Goal: Task Accomplishment & Management: Complete application form

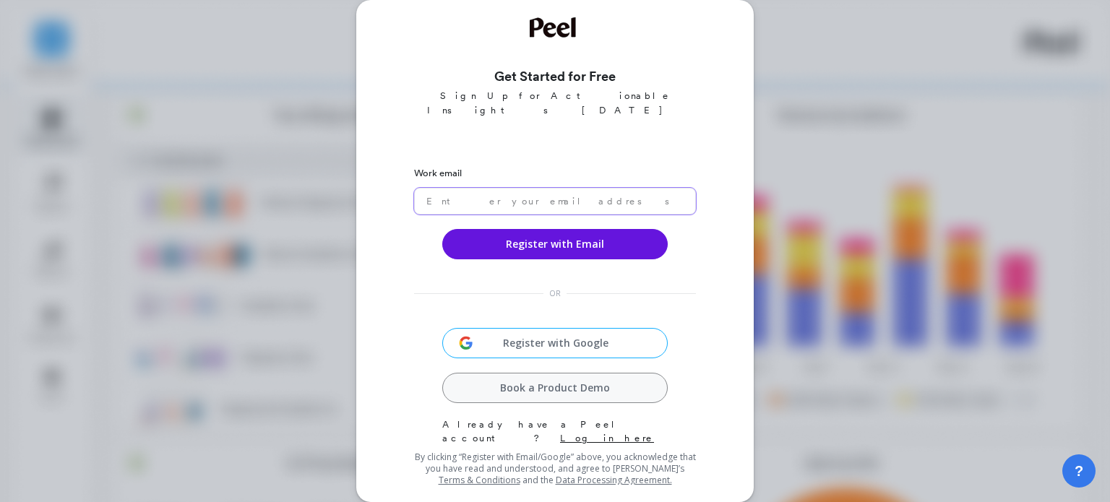
click at [497, 188] on input "email" at bounding box center [555, 201] width 282 height 27
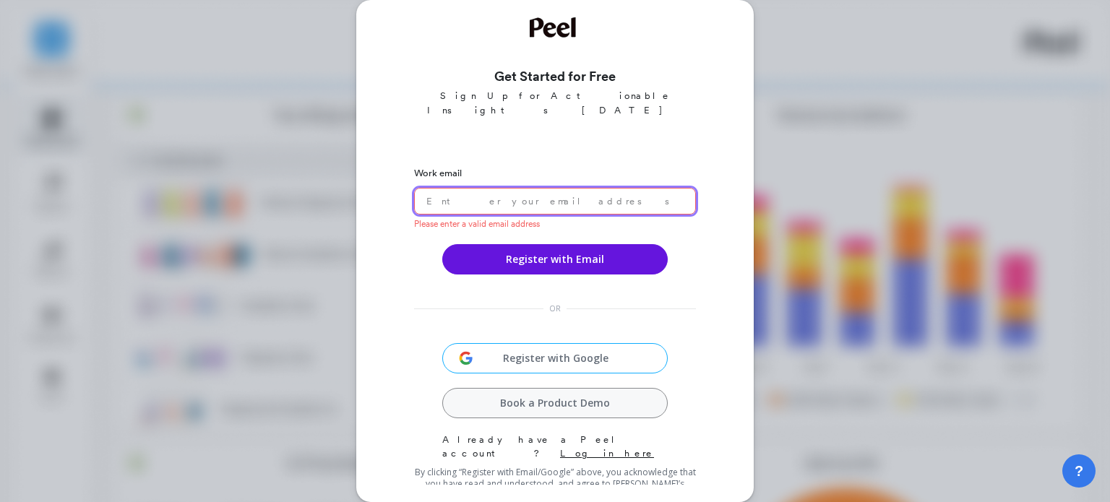
paste input "alexblackburne4@gmail.com"
drag, startPoint x: 603, startPoint y: 184, endPoint x: 593, endPoint y: 209, distance: 27.0
click at [602, 188] on input "email" at bounding box center [555, 201] width 282 height 27
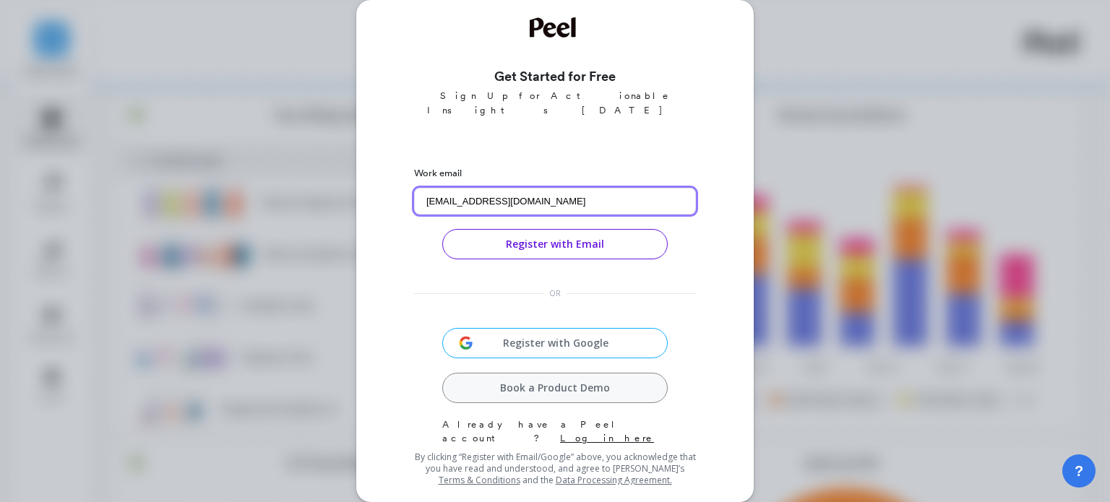
type input "alexblackburne4@gmail.com"
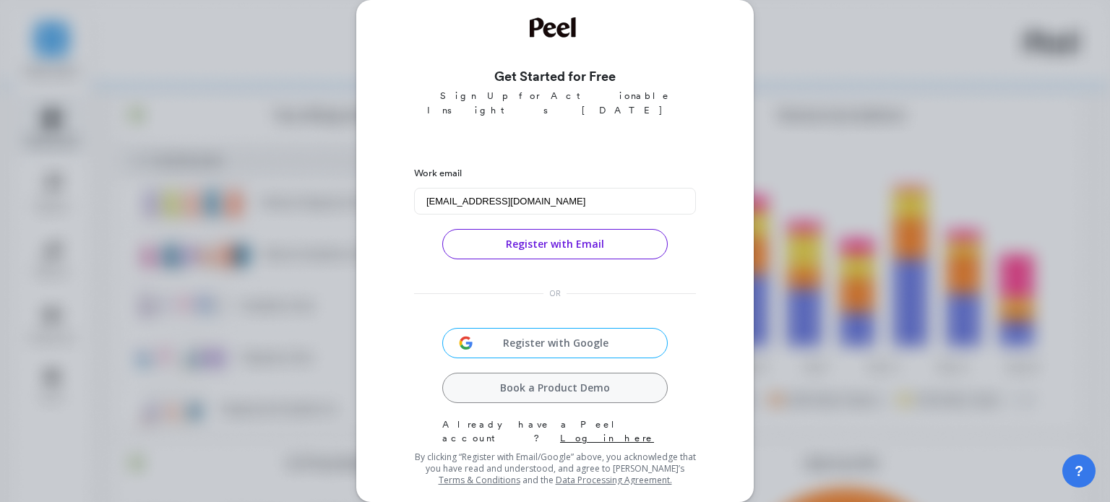
click at [580, 233] on button "Register with Email" at bounding box center [554, 244] width 225 height 30
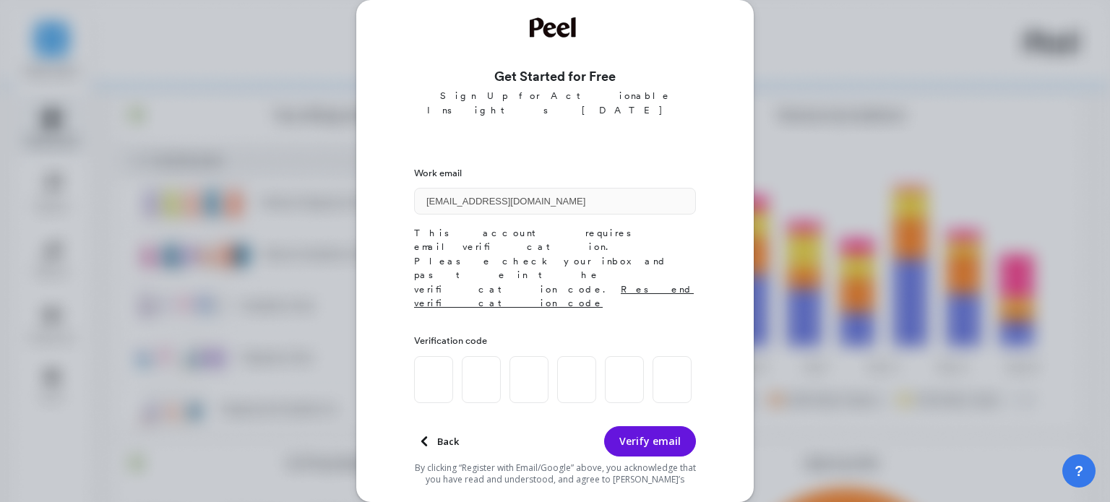
click at [603, 284] on span "Resend verification code" at bounding box center [554, 296] width 280 height 25
click at [440, 356] on input at bounding box center [433, 379] width 39 height 47
paste input "8"
type input "2"
type input "6"
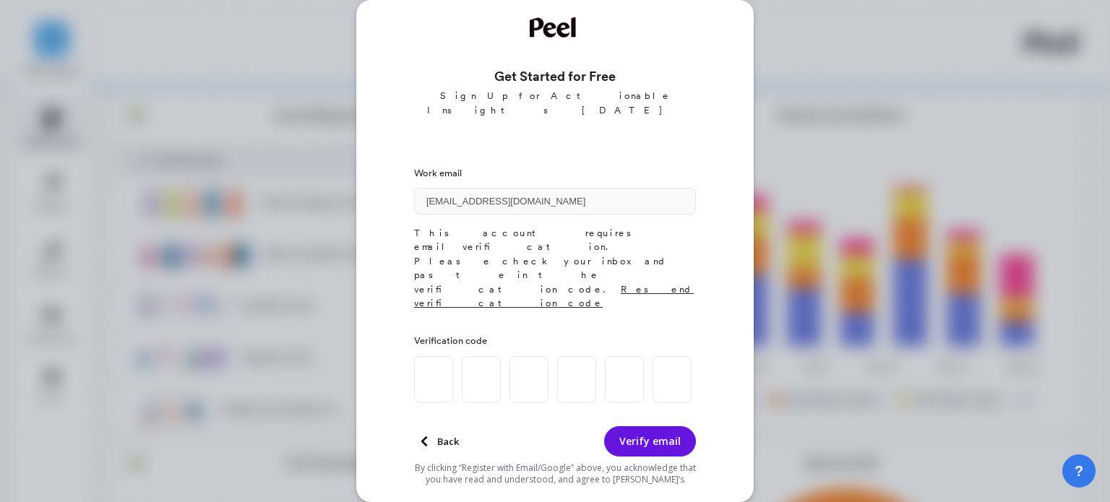
type input "2"
type input "4"
type input "8"
click at [653, 426] on button "Verify email" at bounding box center [650, 441] width 92 height 30
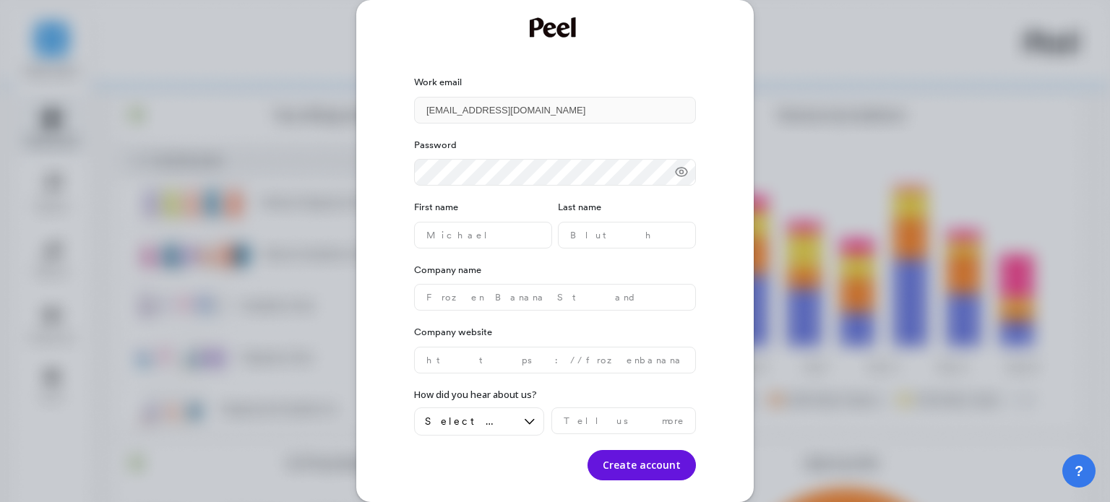
drag, startPoint x: 851, startPoint y: 171, endPoint x: 873, endPoint y: 90, distance: 83.1
click at [852, 171] on div "Work email alexblackburne4@gmail.com Password First name Last name Company name…" at bounding box center [555, 251] width 1110 height 502
click at [529, 239] on name "text" at bounding box center [483, 235] width 138 height 27
type name "Alex"
type name "Blackburne"
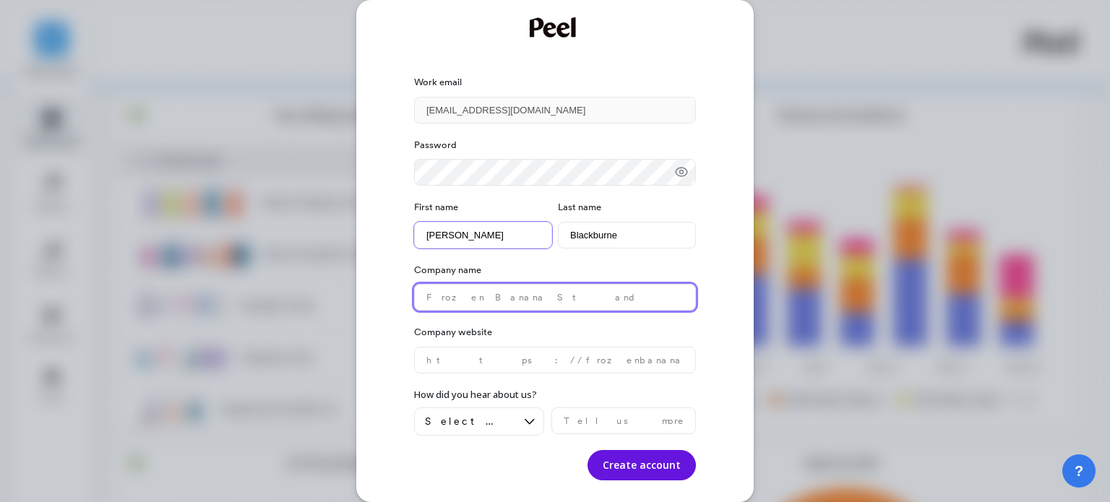
type name "raas"
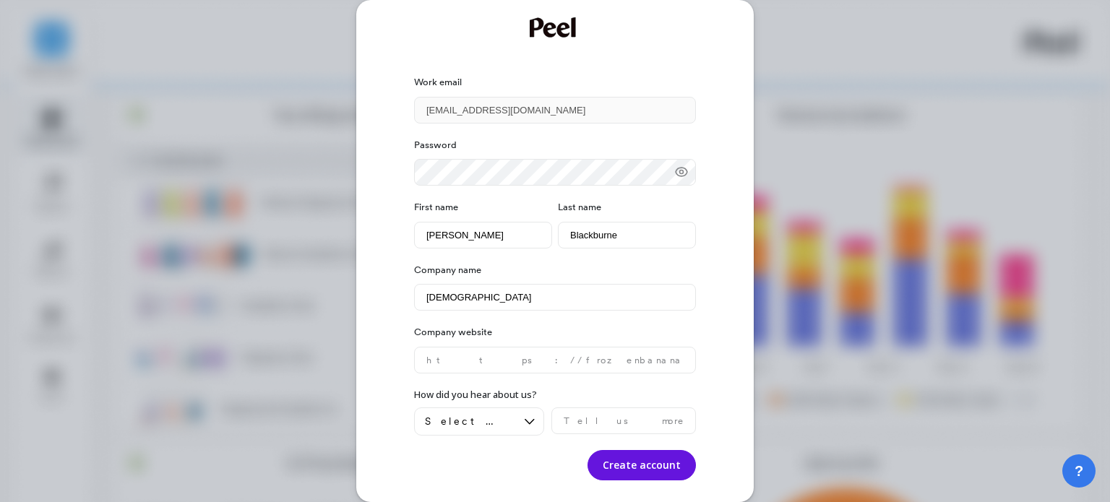
click at [514, 374] on div "Password First name Alex Last name Blackburne Company name raas Company website…" at bounding box center [555, 302] width 282 height 357
click at [518, 369] on website "text" at bounding box center [555, 360] width 282 height 27
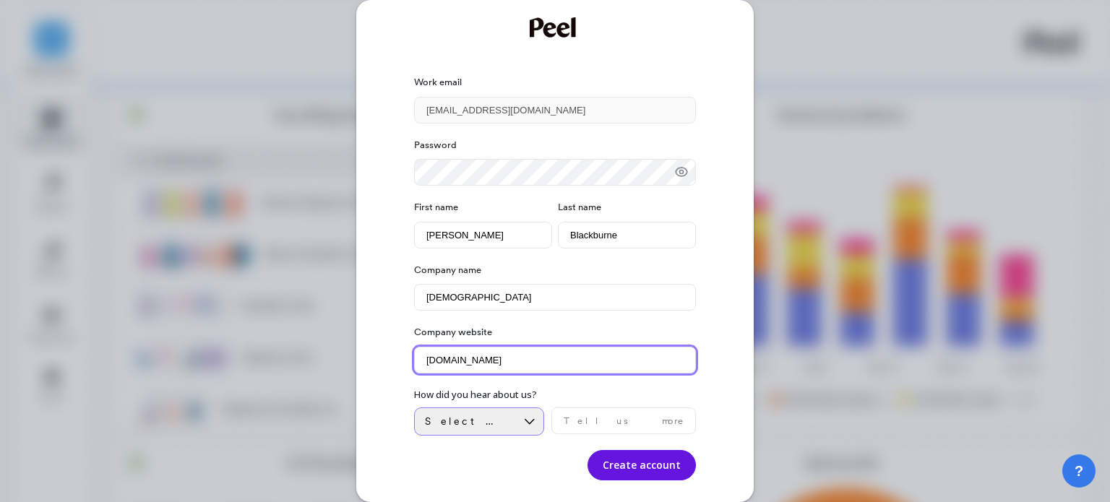
type website "www.raasjoiner.com"
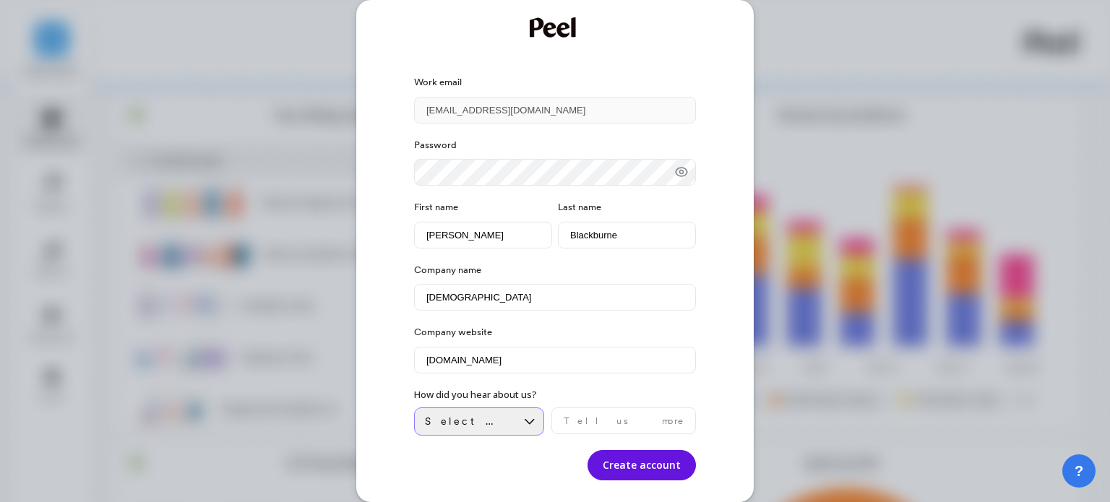
click at [523, 429] on icon at bounding box center [530, 422] width 16 height 16
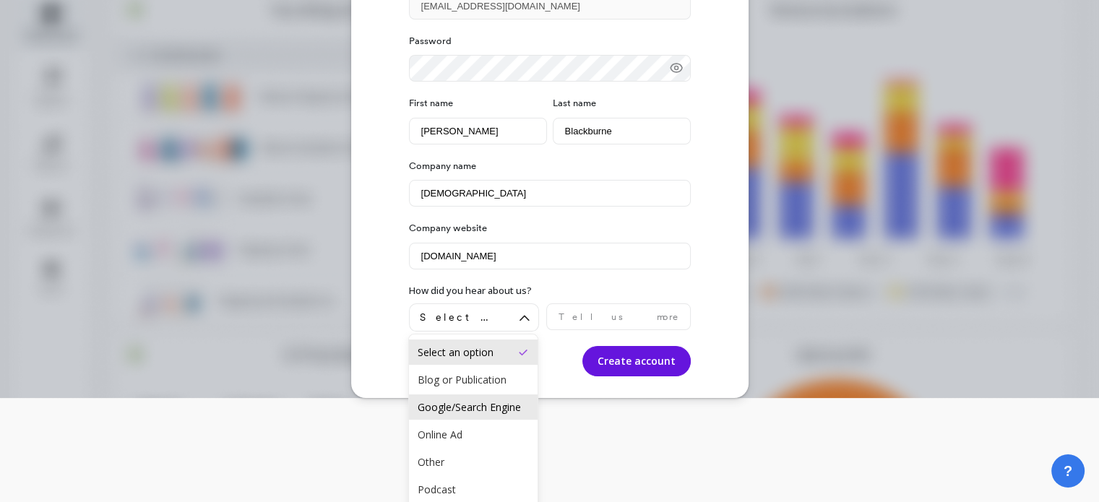
scroll to position [145, 0]
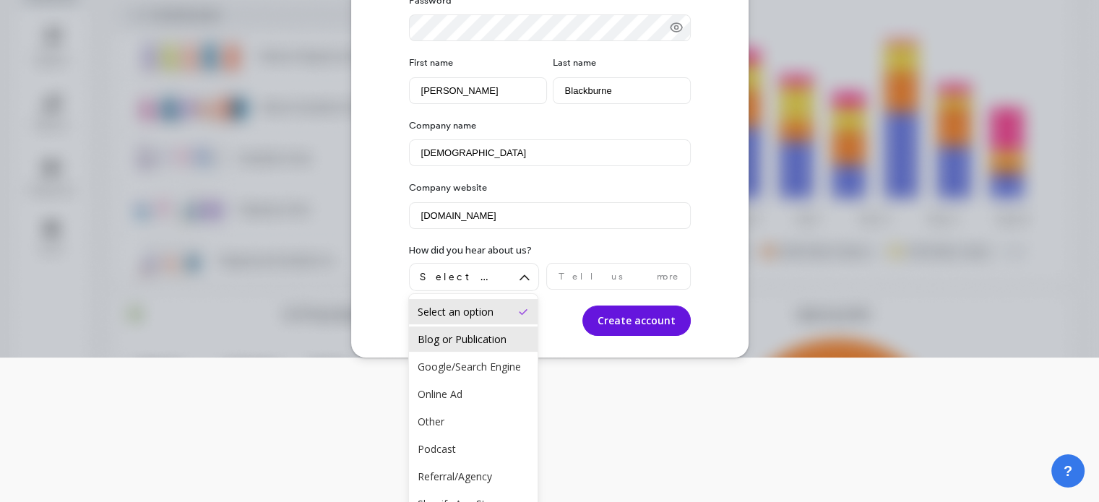
click at [474, 345] on div "Blog or Publication" at bounding box center [473, 339] width 111 height 14
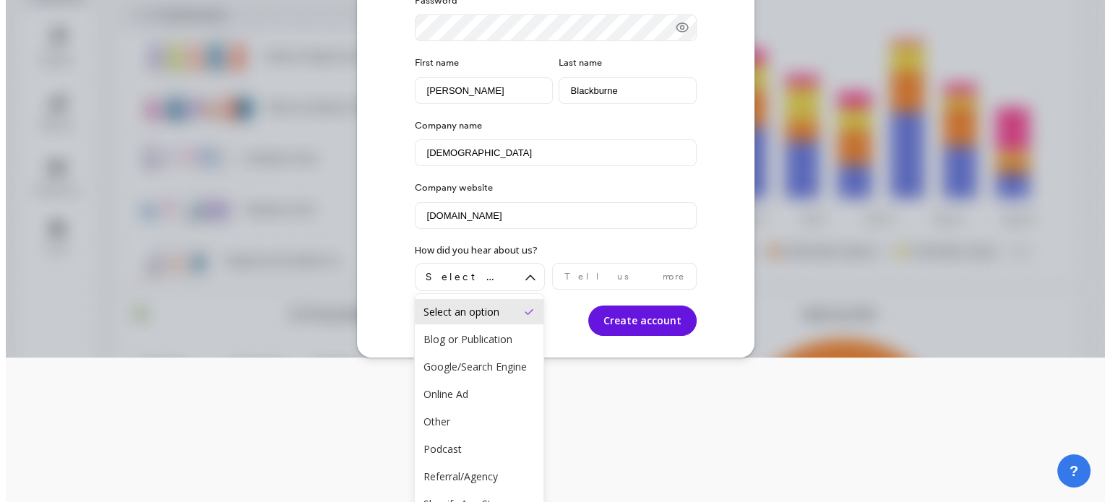
scroll to position [0, 0]
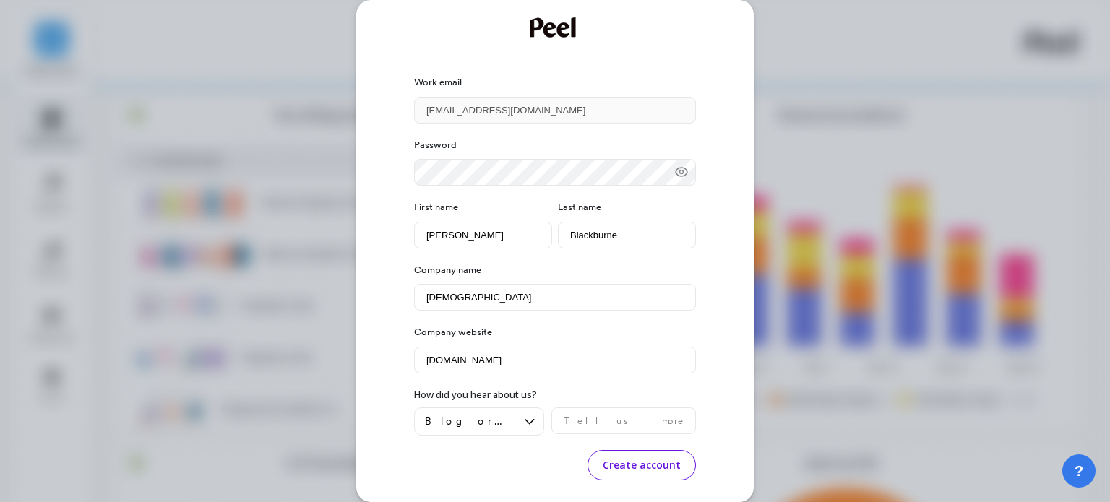
click at [608, 463] on button "Create account" at bounding box center [642, 465] width 108 height 30
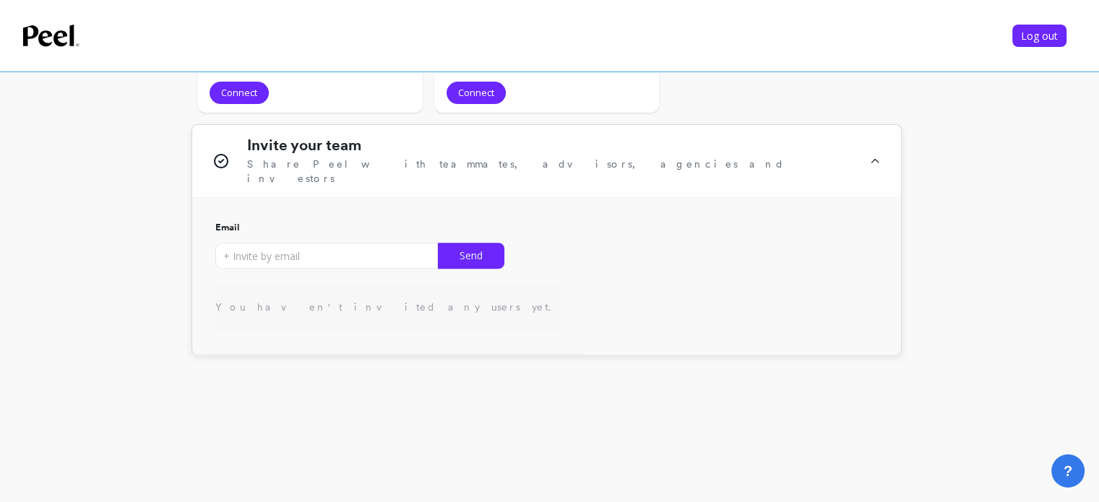
scroll to position [485, 0]
